Goal: Find specific fact: Find contact information

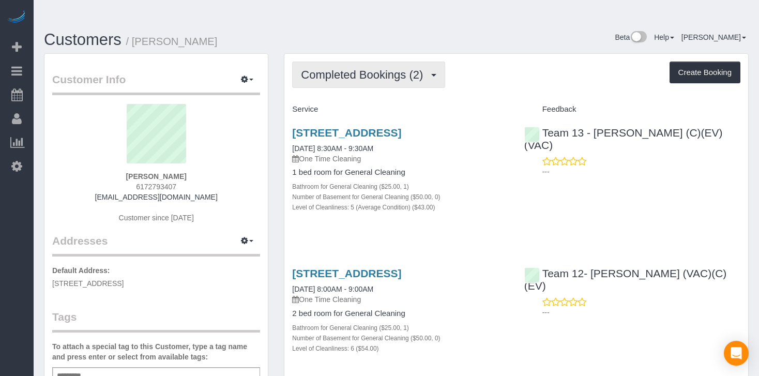
click at [439, 62] on button "Completed Bookings (2)" at bounding box center [368, 75] width 153 height 26
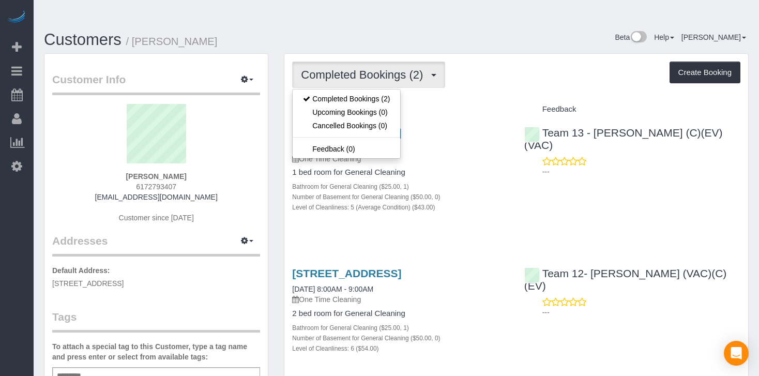
click at [439, 62] on button "Completed Bookings (2)" at bounding box center [368, 75] width 153 height 26
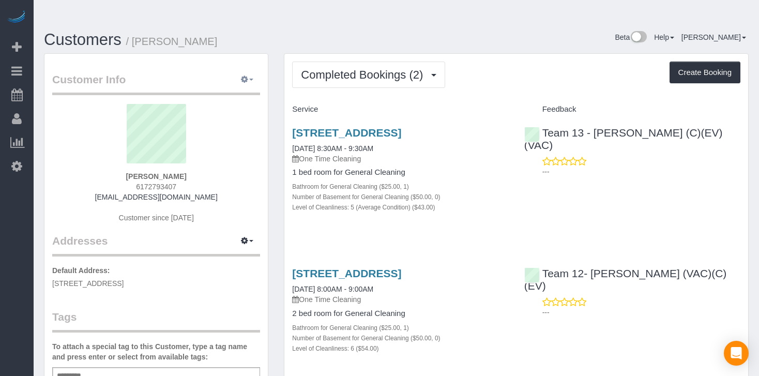
click at [251, 79] on span "button" at bounding box center [251, 80] width 4 height 2
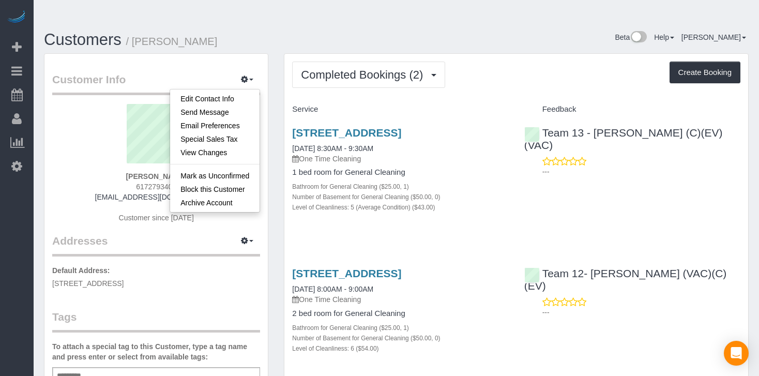
click at [249, 54] on div "Customer Info Edit Contact Info Send Message Email Preferences Special Sales Ta…" at bounding box center [155, 344] width 223 height 580
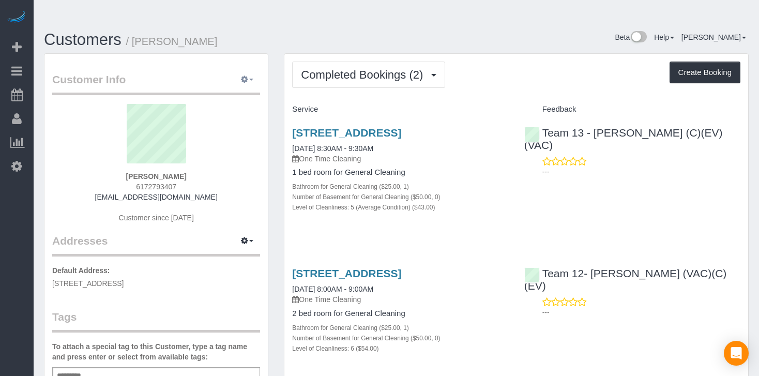
click at [249, 79] on span "button" at bounding box center [251, 80] width 4 height 2
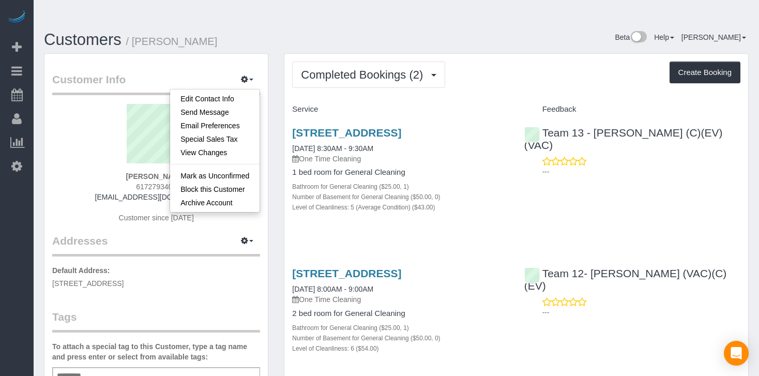
click at [244, 54] on div "Customer Info Edit Contact Info Send Message Email Preferences Special Sales Ta…" at bounding box center [155, 344] width 223 height 580
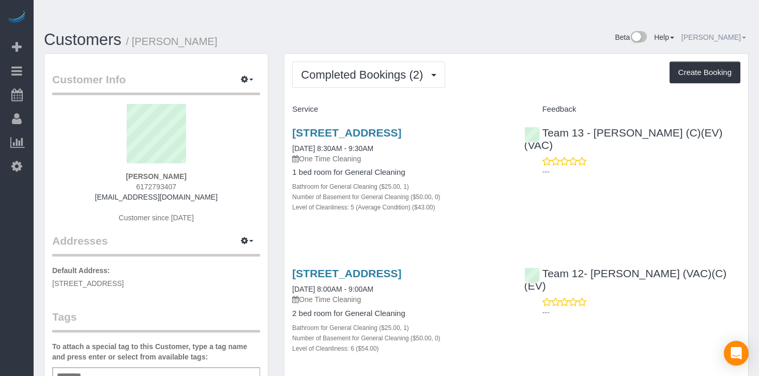
click at [727, 33] on link "[PERSON_NAME]" at bounding box center [713, 37] width 65 height 8
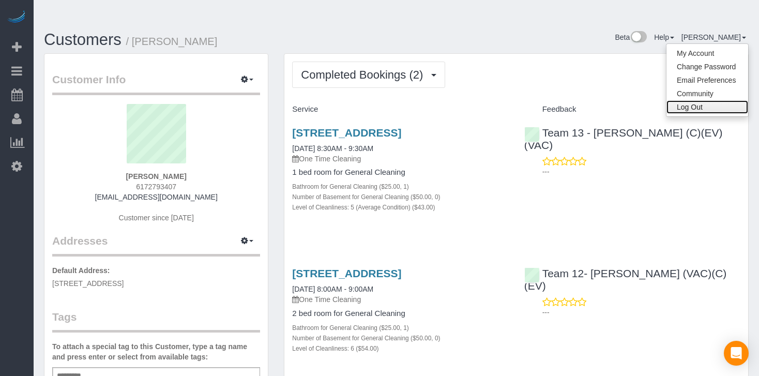
click at [689, 100] on link "Log Out" at bounding box center [707, 106] width 82 height 13
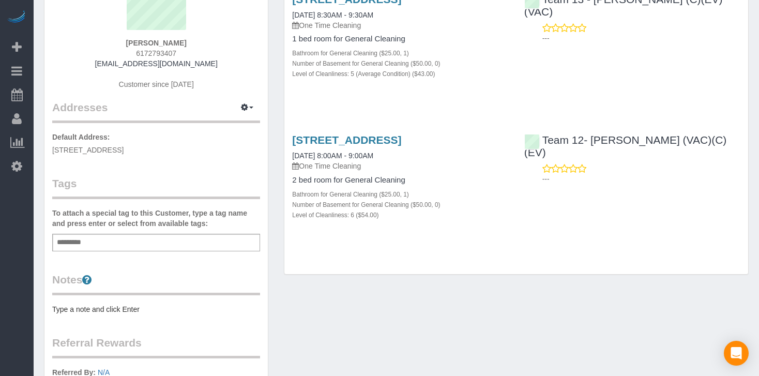
scroll to position [130, 0]
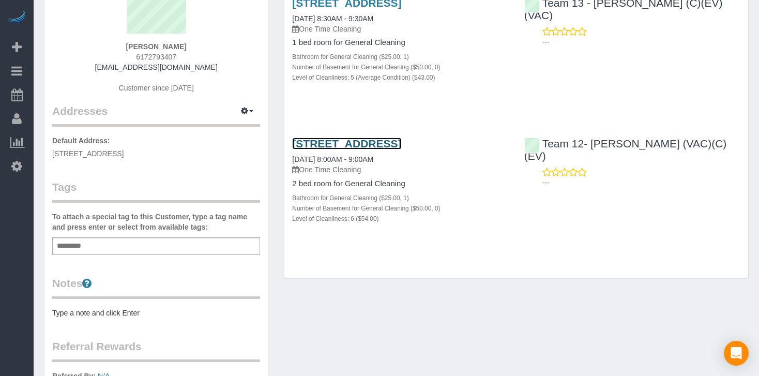
click at [393, 138] on link "[STREET_ADDRESS]" at bounding box center [346, 144] width 109 height 12
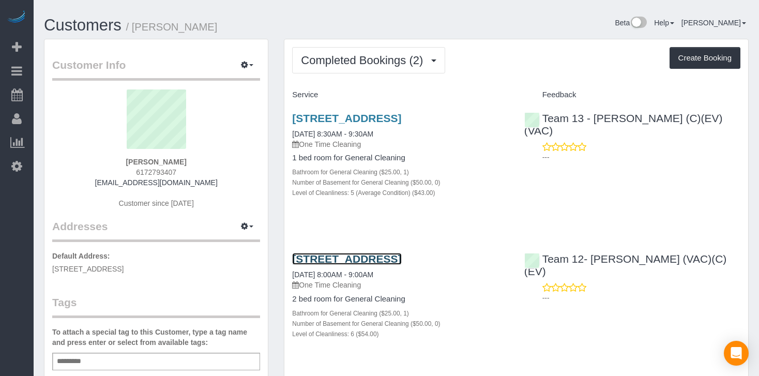
scroll to position [0, 0]
